Goal: Communication & Community: Answer question/provide support

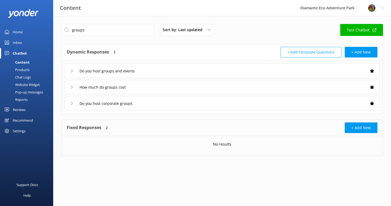
click at [17, 30] on div "Home" at bounding box center [18, 32] width 10 height 11
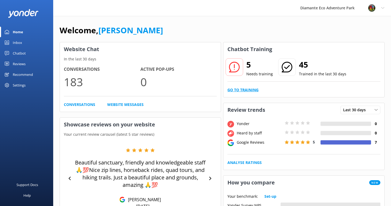
click at [248, 90] on link "Go to Training" at bounding box center [243, 90] width 31 height 6
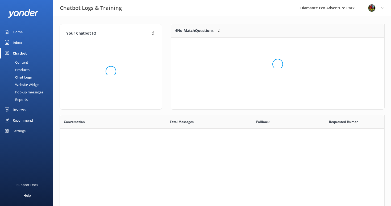
scroll to position [187, 325]
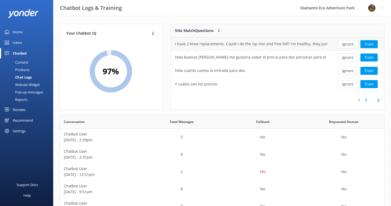
click at [275, 44] on div "I have 2 knee replacements. Could I do the zip line and free fall? I'm healthy,…" at bounding box center [251, 44] width 152 height 6
click at [322, 43] on div "I have 2 knee replacements. Could I do the zip line and free fall? I'm healthy,…" at bounding box center [251, 44] width 152 height 6
click at [16, 40] on div "Inbox" at bounding box center [17, 42] width 9 height 11
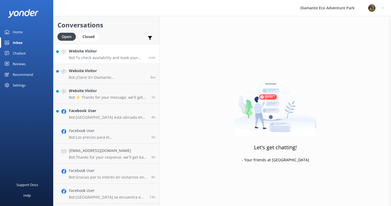
click at [86, 54] on h4 "Website Visitor" at bounding box center [107, 51] width 76 height 6
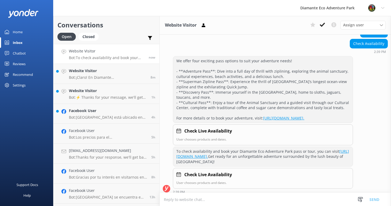
scroll to position [84, 0]
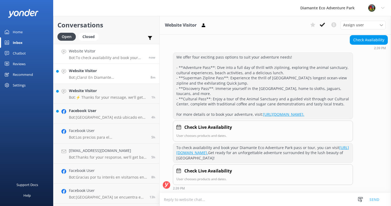
click at [89, 76] on p "Bot: ¡Claro! En Diamante [GEOGRAPHIC_DATA], ofrecemos una variedad de aventuras…" at bounding box center [108, 77] width 78 height 5
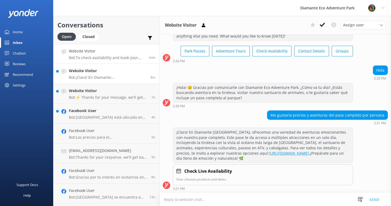
scroll to position [22, 0]
click at [89, 90] on h4 "Website Visitor" at bounding box center [108, 91] width 79 height 6
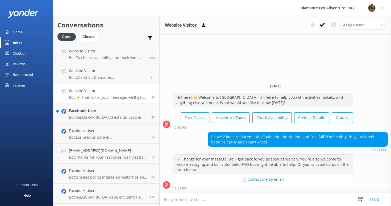
click at [182, 200] on textarea at bounding box center [276, 199] width 232 height 13
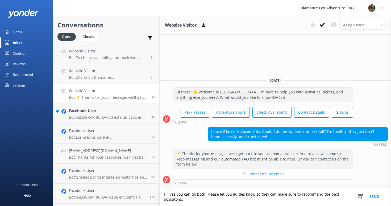
drag, startPoint x: 191, startPoint y: 192, endPoint x: 178, endPoint y: 188, distance: 13.2
click at [178, 188] on textarea "Hi, yes you can do both. Please let you guides know so they can make sure to re…" at bounding box center [276, 197] width 232 height 18
drag, startPoint x: 190, startPoint y: 199, endPoint x: 160, endPoint y: 192, distance: 30.8
click at [160, 192] on textarea "Hi, yes you can do both. Please let you guides know so they can make sure to re…" at bounding box center [276, 197] width 232 height 18
paste textarea "Yes, absolutely! Just let your guides know in advance so they can recommend the…"
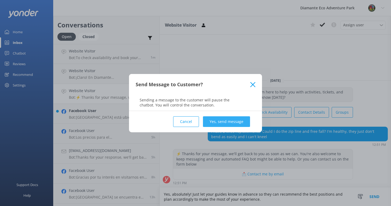
type textarea "Yes, absolutely! Just let your guides know in advance so they can recommend the…"
click at [227, 121] on button "Yes, send message" at bounding box center [226, 121] width 47 height 11
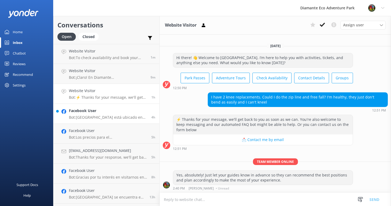
click at [79, 117] on p "Bot: [GEOGRAPHIC_DATA] está ubicado en RIU Hotel [STREET_ADDRESS]. Para obtener…" at bounding box center [108, 117] width 79 height 5
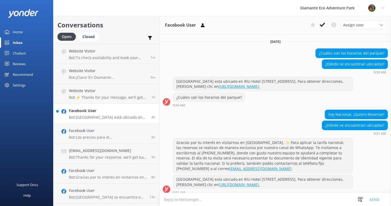
scroll to position [15, 0]
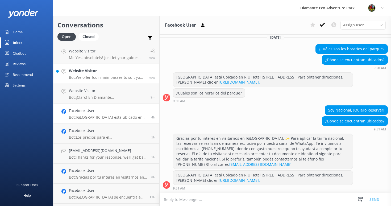
click at [99, 81] on link "Website Visitor Bot: We offer four main passes to suit your adventure desires! …" at bounding box center [107, 74] width 106 height 20
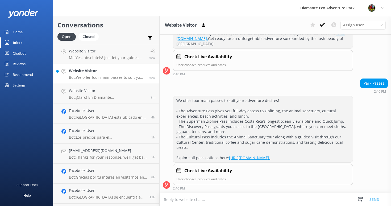
scroll to position [336, 0]
click at [20, 60] on div "Reviews" at bounding box center [19, 64] width 13 height 11
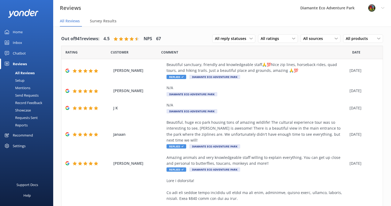
click at [17, 52] on div "Chatbot" at bounding box center [19, 53] width 13 height 11
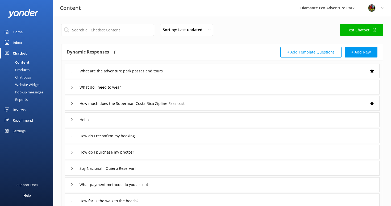
click at [22, 97] on div "Reports" at bounding box center [15, 99] width 24 height 7
